Goal: Task Accomplishment & Management: Manage account settings

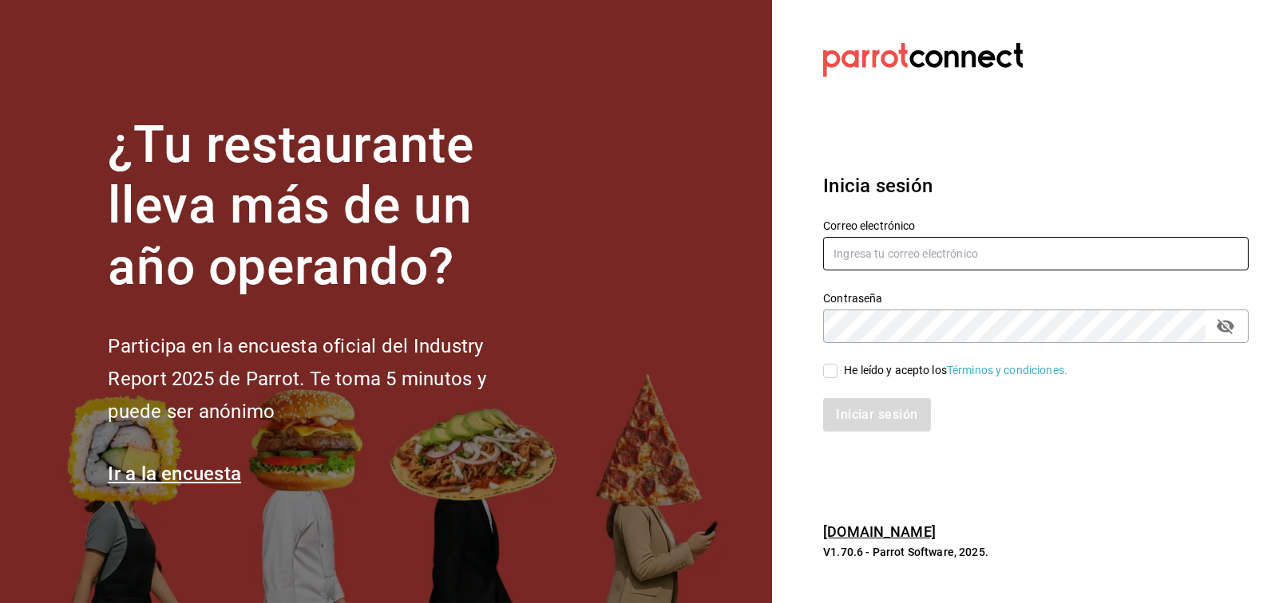
type input "[EMAIL_ADDRESS][PERSON_NAME][DOMAIN_NAME]"
click at [836, 368] on input "He leído y acepto los Términos y condiciones." at bounding box center [830, 371] width 14 height 14
checkbox input "true"
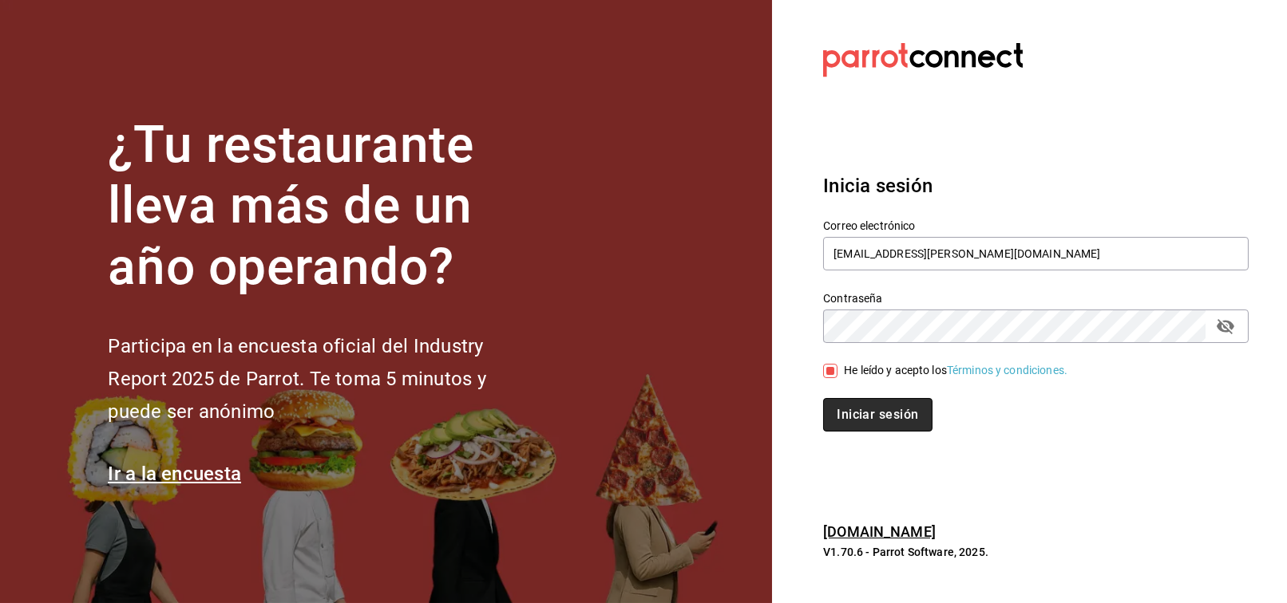
click at [868, 411] on button "Iniciar sesión" at bounding box center [877, 415] width 109 height 34
